Goal: Navigation & Orientation: Find specific page/section

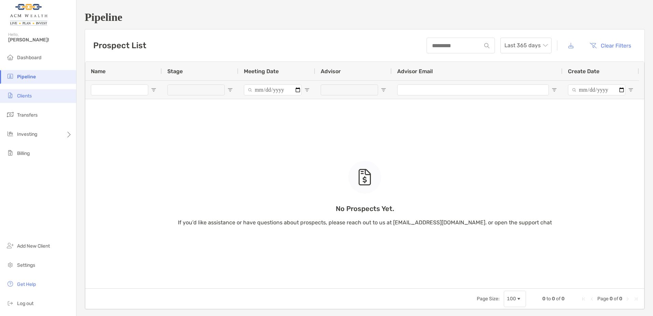
click at [19, 90] on li "Clients" at bounding box center [38, 96] width 76 height 14
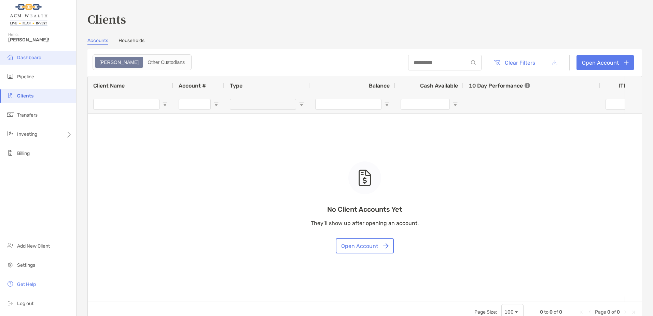
click at [42, 55] on li "Dashboard" at bounding box center [38, 58] width 76 height 14
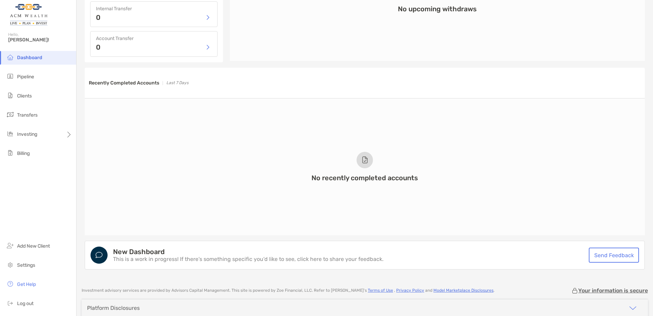
scroll to position [444, 0]
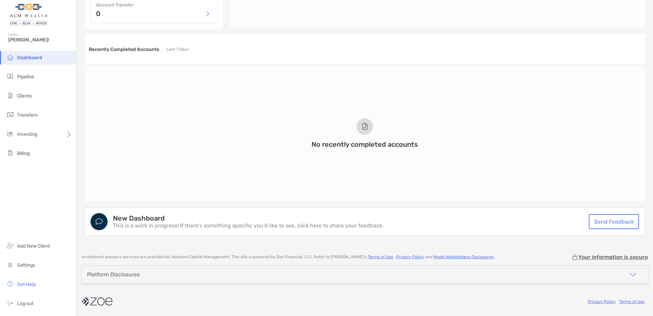
click at [201, 228] on p "This is a work in progress! If there’s something specific you’d like to see, cl…" at bounding box center [248, 225] width 271 height 5
click at [22, 72] on li "Pipeline" at bounding box center [38, 77] width 76 height 14
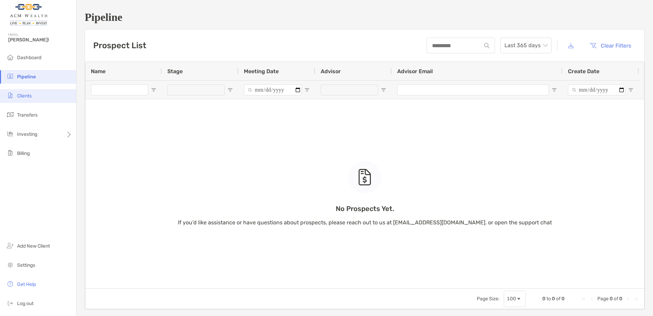
click at [26, 94] on span "Clients" at bounding box center [24, 96] width 15 height 6
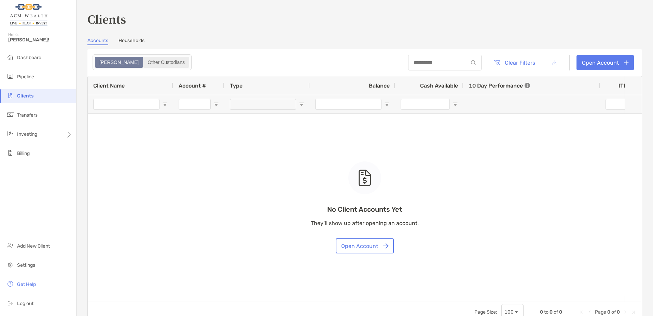
click at [144, 59] on div "Other Custodians" at bounding box center [166, 62] width 45 height 10
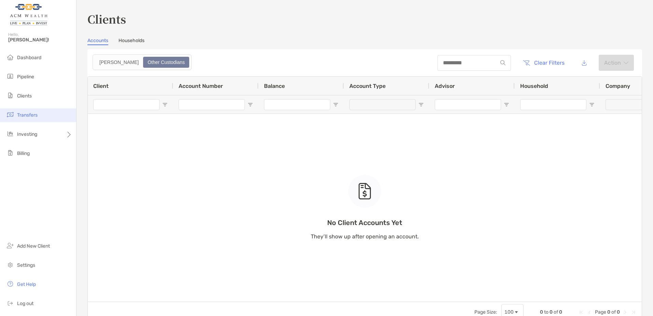
click at [18, 115] on span "Transfers" at bounding box center [27, 115] width 20 height 6
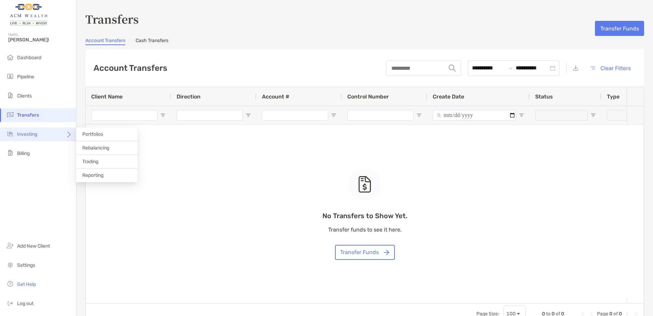
click at [31, 128] on div "Investing" at bounding box center [38, 134] width 76 height 14
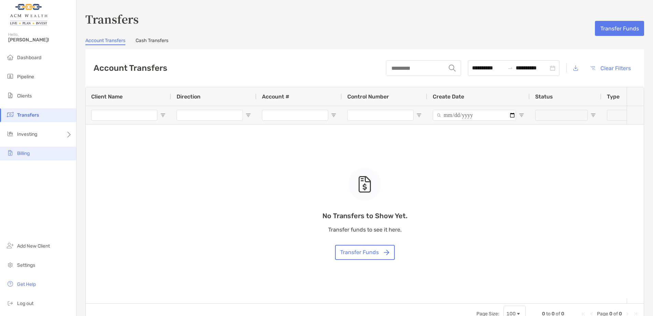
click at [31, 153] on li "Billing" at bounding box center [38, 154] width 76 height 14
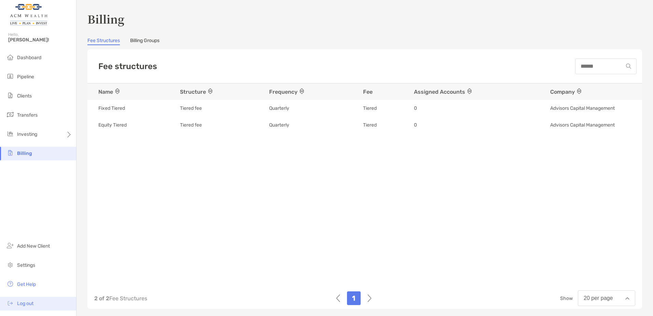
click at [26, 302] on span "Log out" at bounding box center [25, 303] width 16 height 6
